Goal: Information Seeking & Learning: Learn about a topic

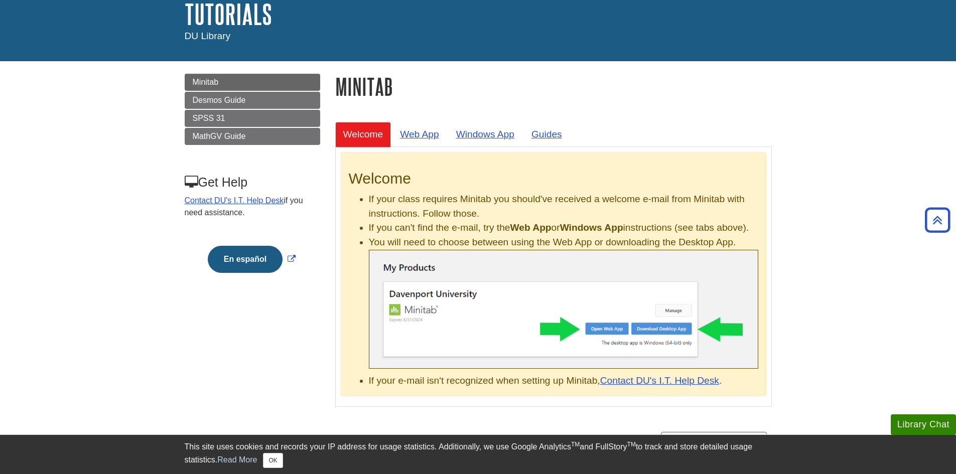
scroll to position [50, 0]
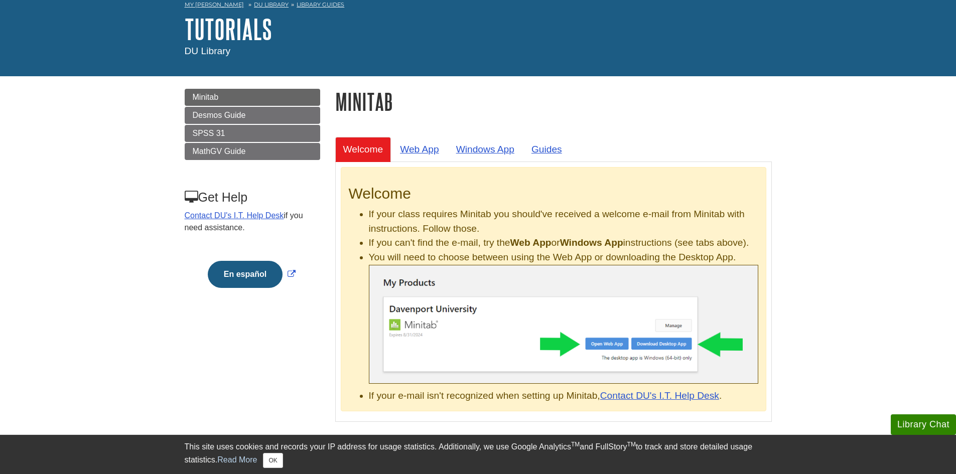
click at [531, 240] on b "Web App" at bounding box center [530, 242] width 41 height 11
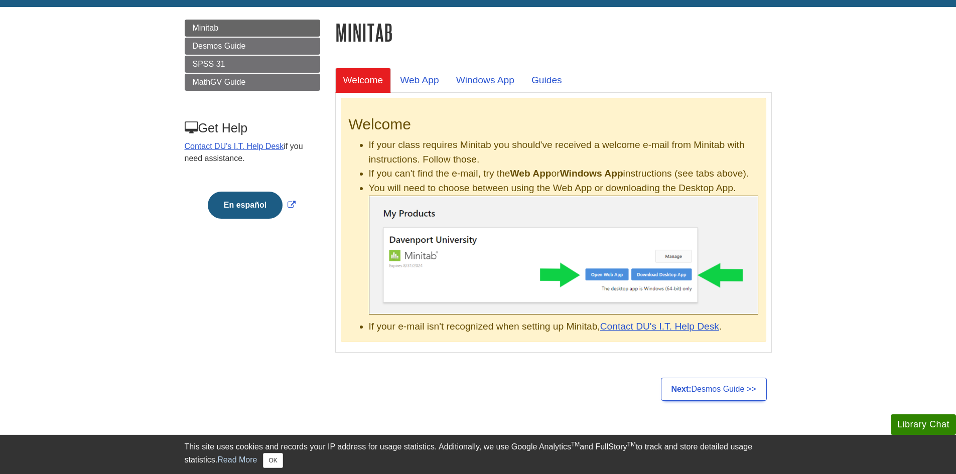
scroll to position [150, 0]
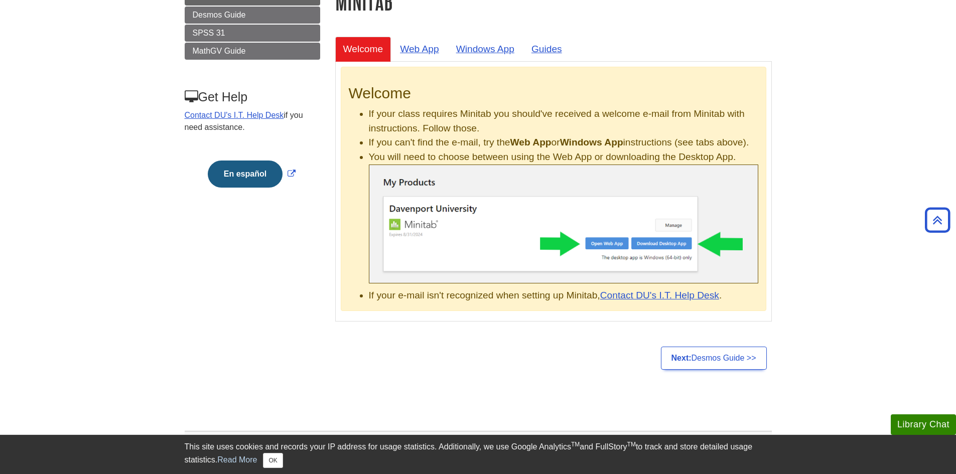
click at [599, 259] on img at bounding box center [563, 224] width 389 height 119
click at [422, 56] on link "Web App" at bounding box center [419, 49] width 55 height 25
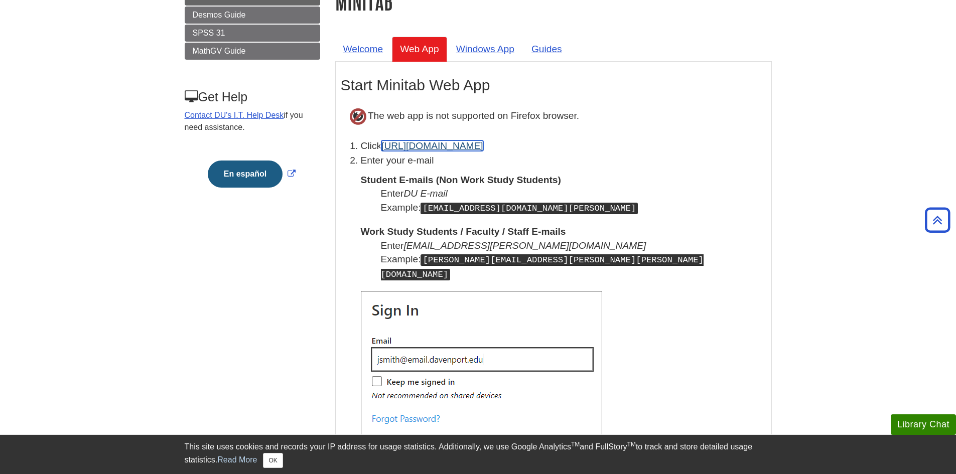
click at [431, 143] on link "[URL][DOMAIN_NAME]" at bounding box center [432, 145] width 102 height 11
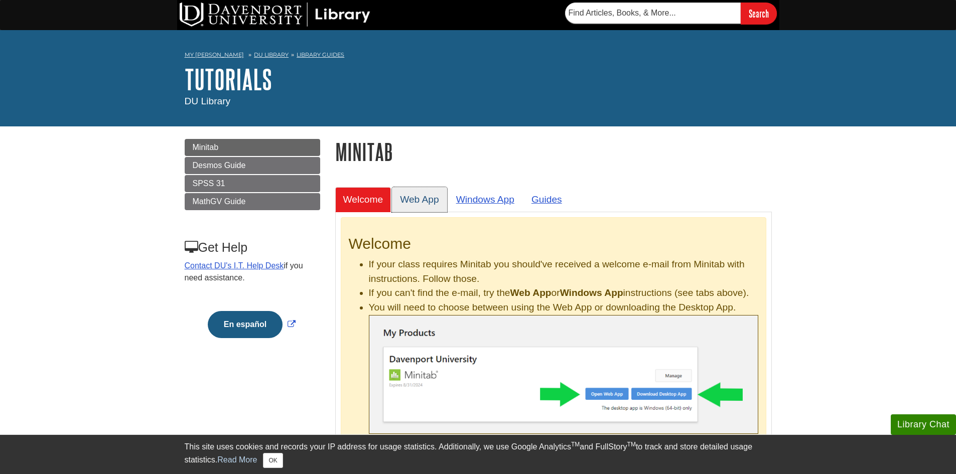
click at [412, 199] on link "Web App" at bounding box center [419, 199] width 55 height 25
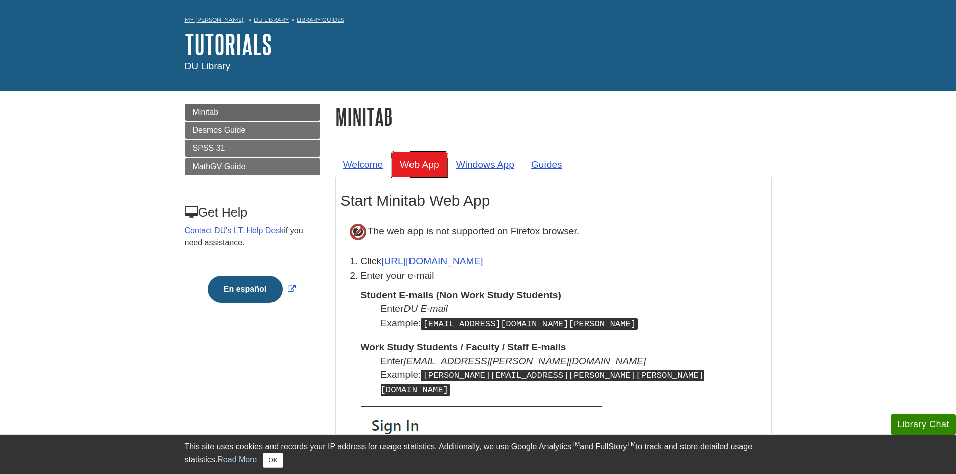
scroll to position [50, 0]
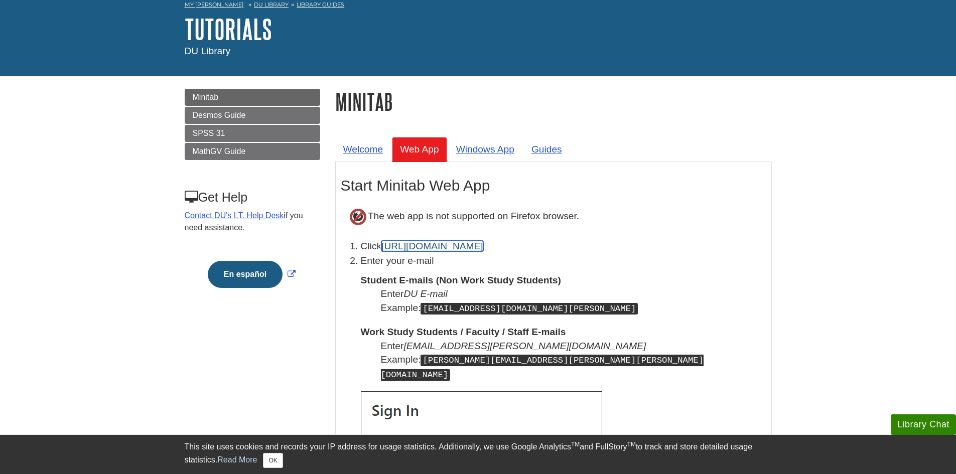
click at [437, 246] on link "[URL][DOMAIN_NAME]" at bounding box center [432, 246] width 102 height 11
